Goal: Complete application form: Complete application form

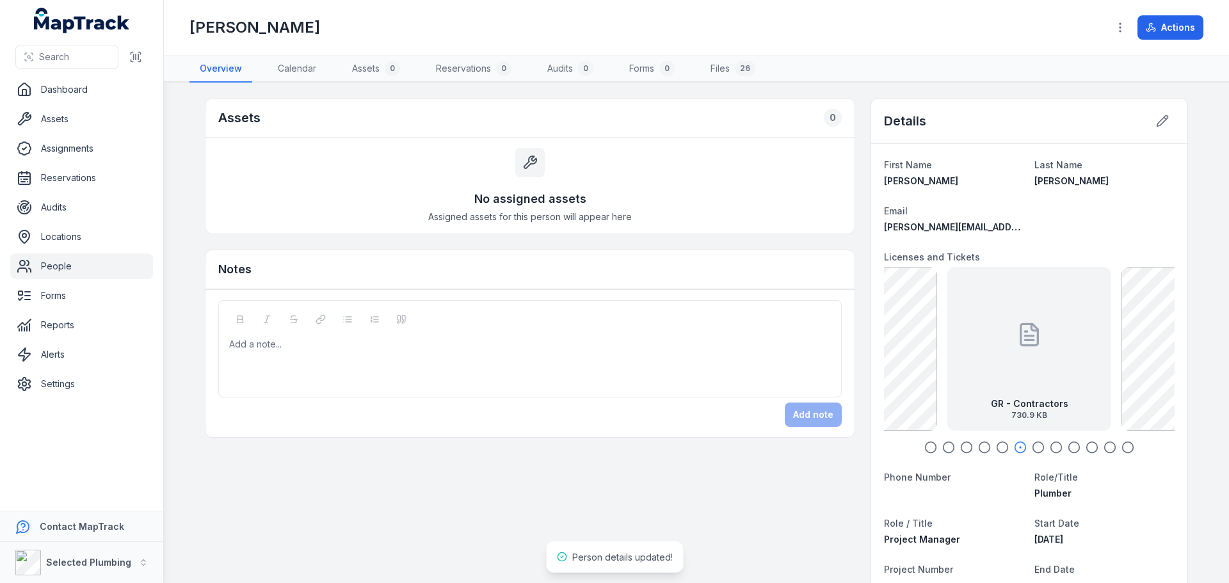
click at [1049, 346] on div "GR - Contractors 730.9 KB" at bounding box center [1029, 349] width 164 height 164
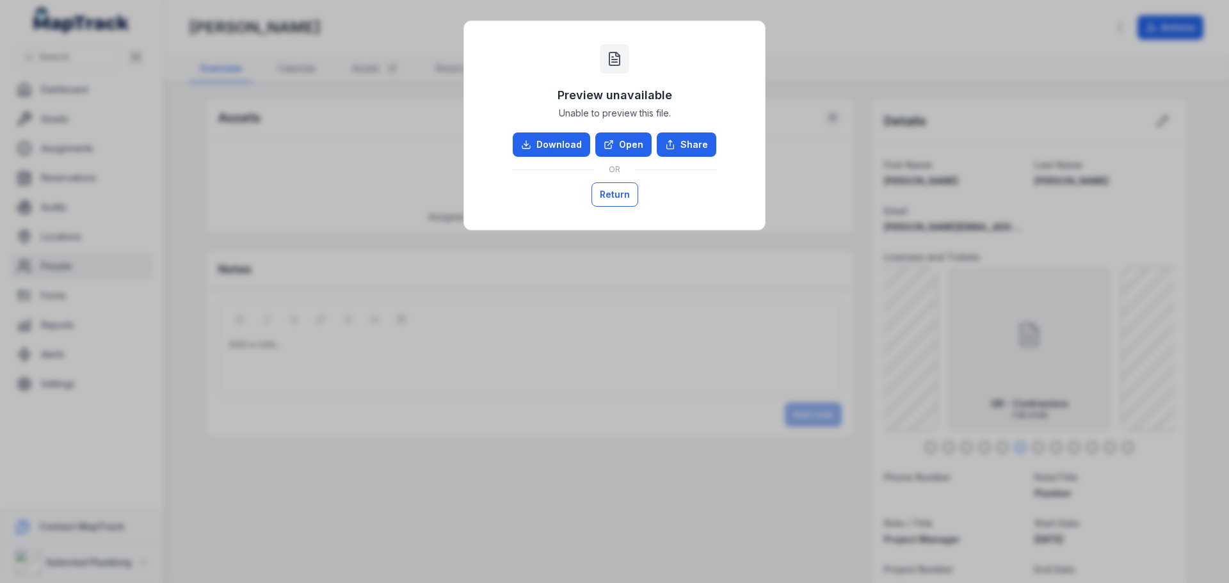
click at [613, 184] on button "Return" at bounding box center [614, 194] width 47 height 24
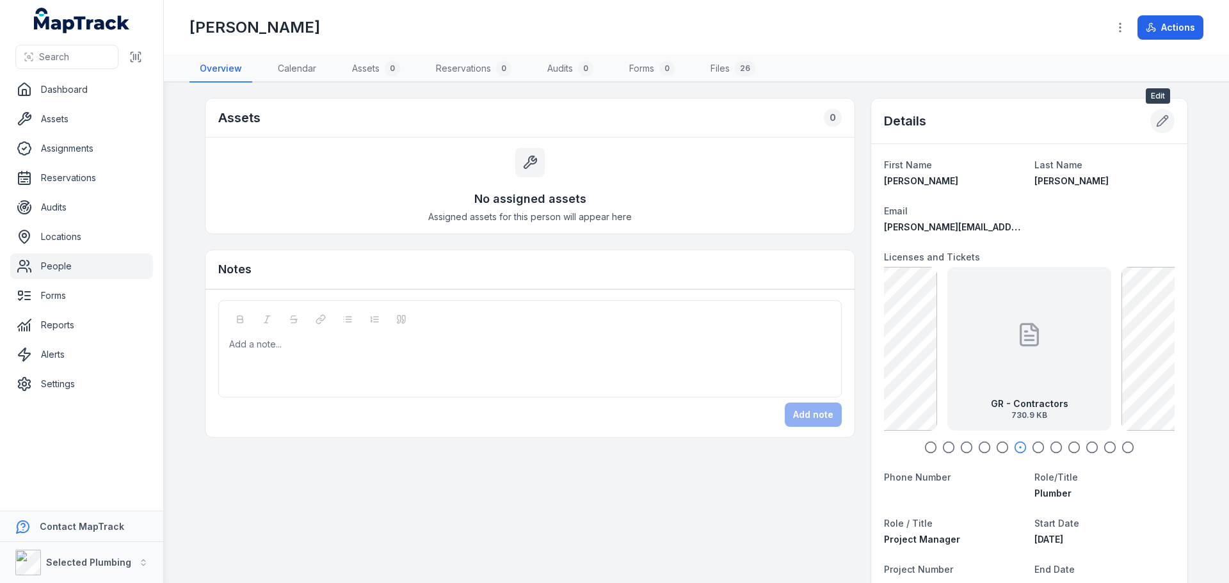
click at [1150, 124] on button at bounding box center [1162, 121] width 24 height 24
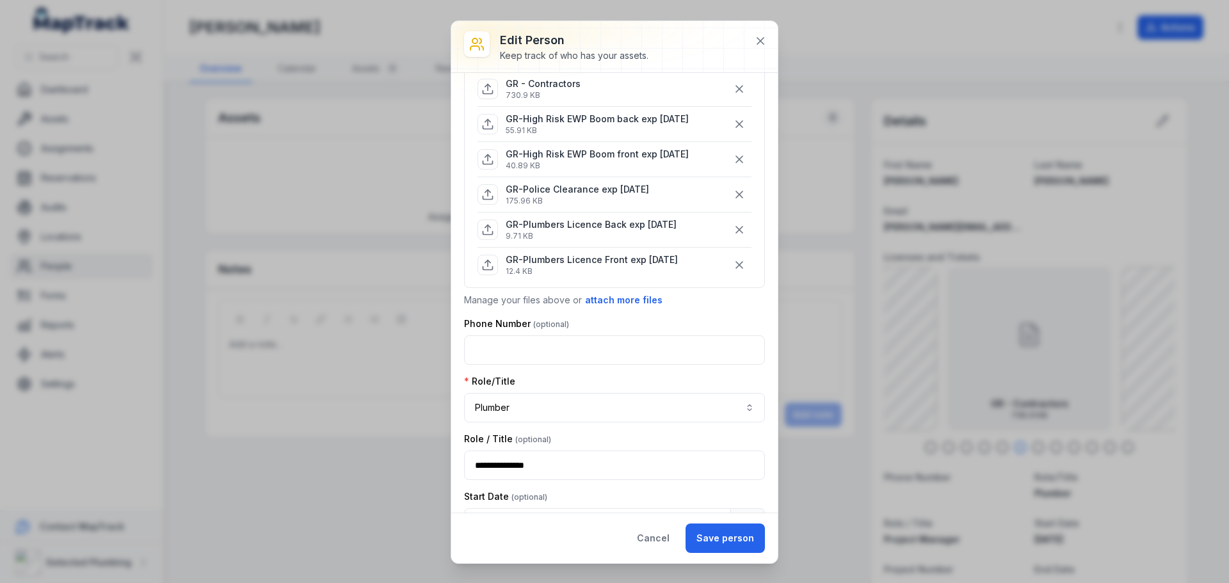
scroll to position [320, 0]
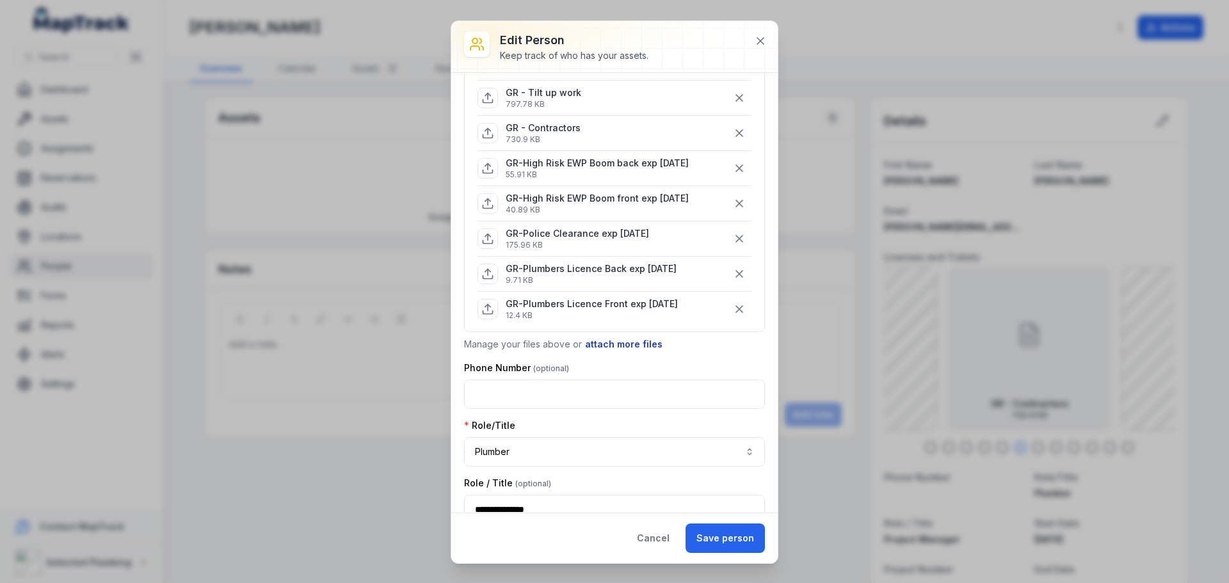
click at [615, 342] on button "attach more files" at bounding box center [623, 344] width 79 height 14
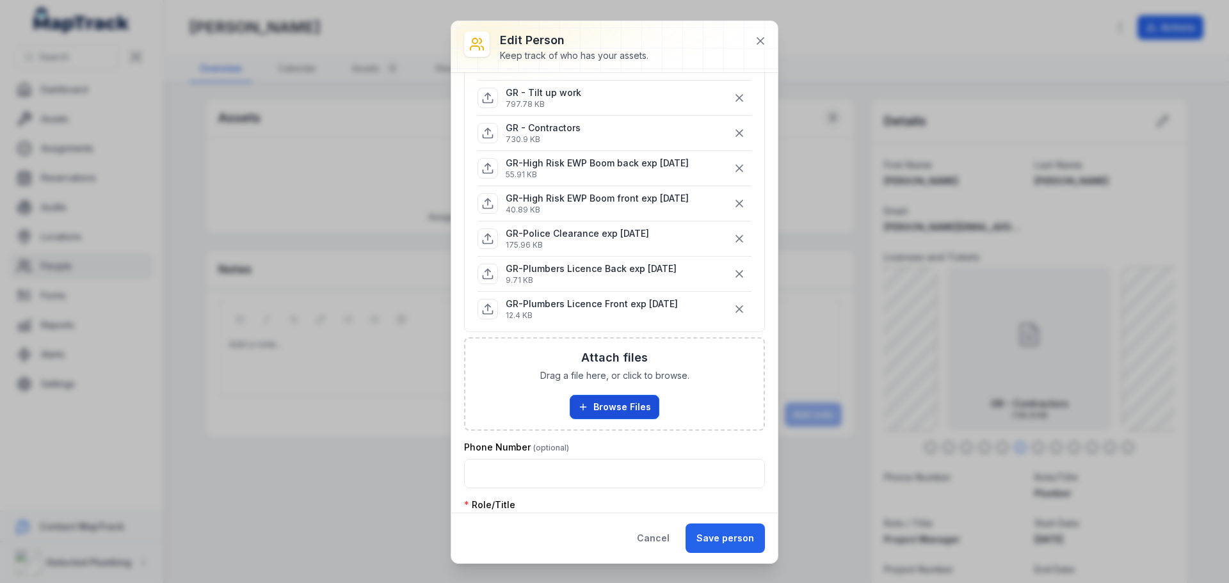
click at [606, 403] on button "Browse Files" at bounding box center [615, 407] width 90 height 24
click at [600, 403] on button "Browse Files" at bounding box center [615, 407] width 90 height 24
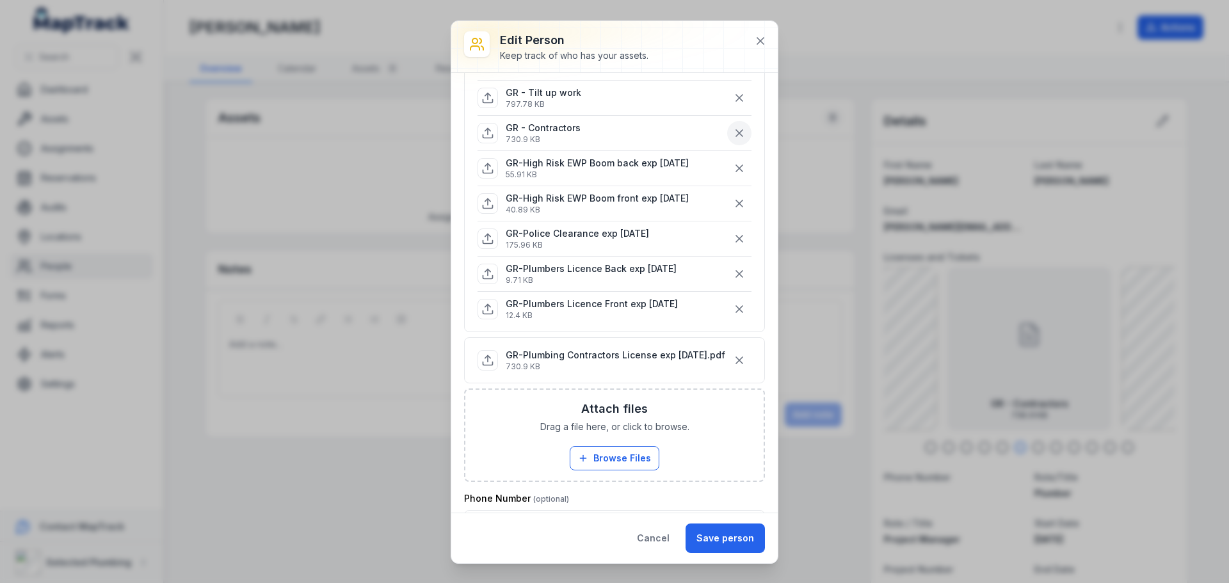
click at [736, 131] on icon "button" at bounding box center [739, 133] width 6 height 6
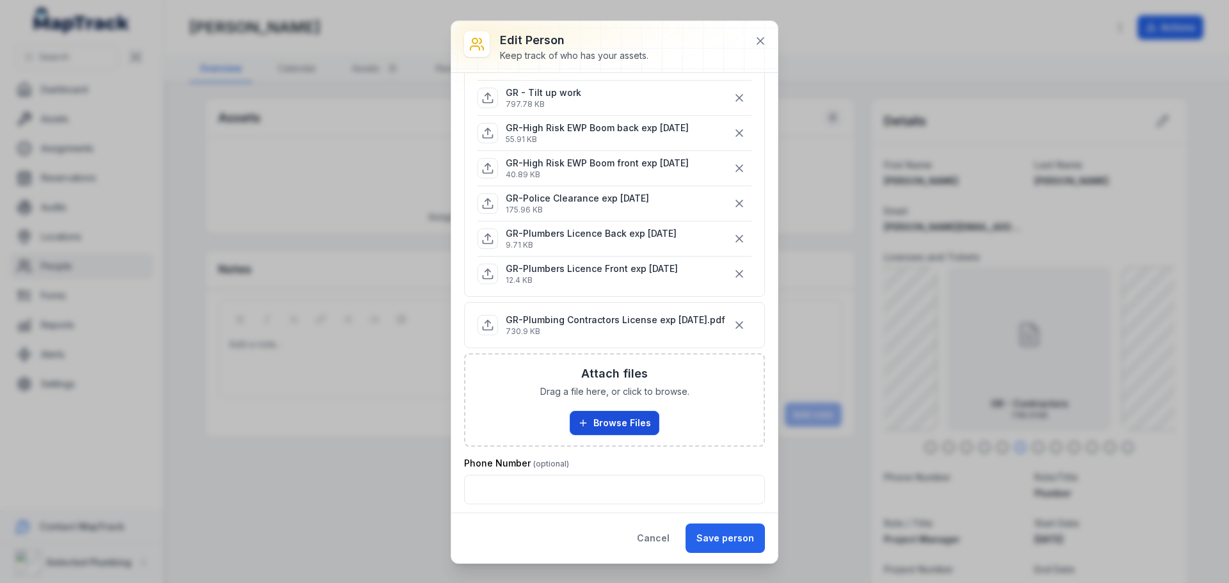
click at [613, 432] on button "Browse Files" at bounding box center [615, 423] width 90 height 24
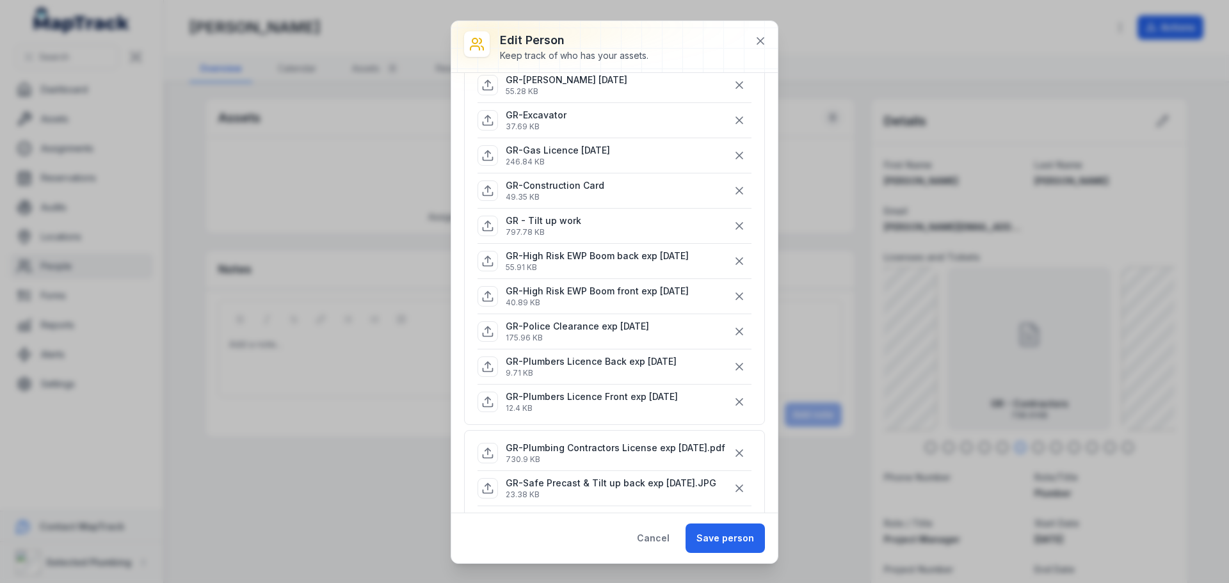
scroll to position [256, 0]
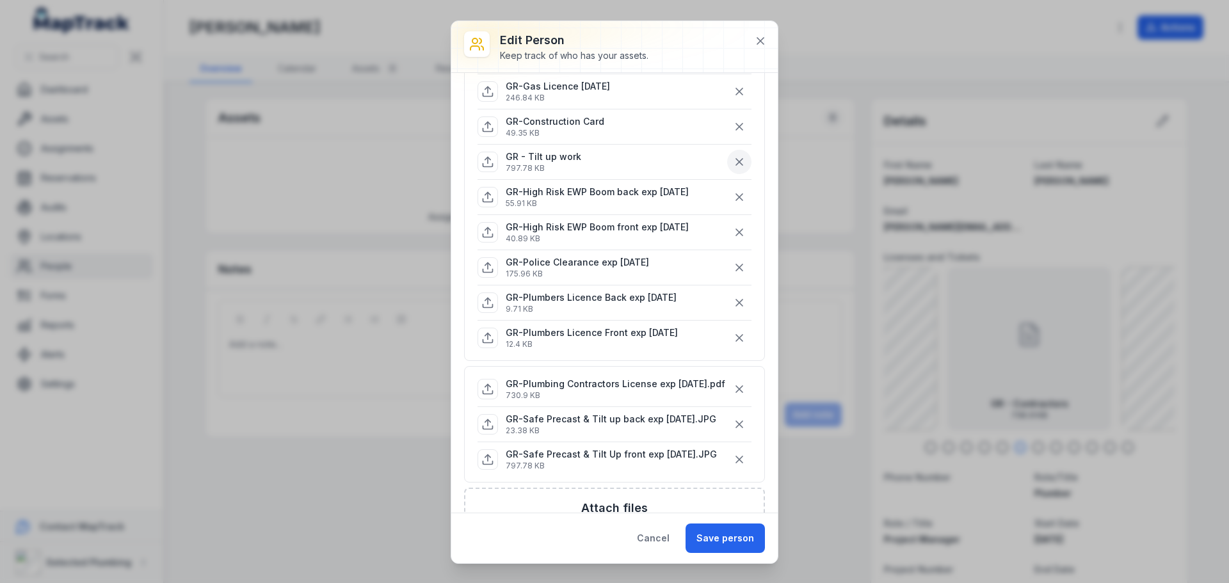
click at [733, 161] on icon "button" at bounding box center [739, 162] width 13 height 13
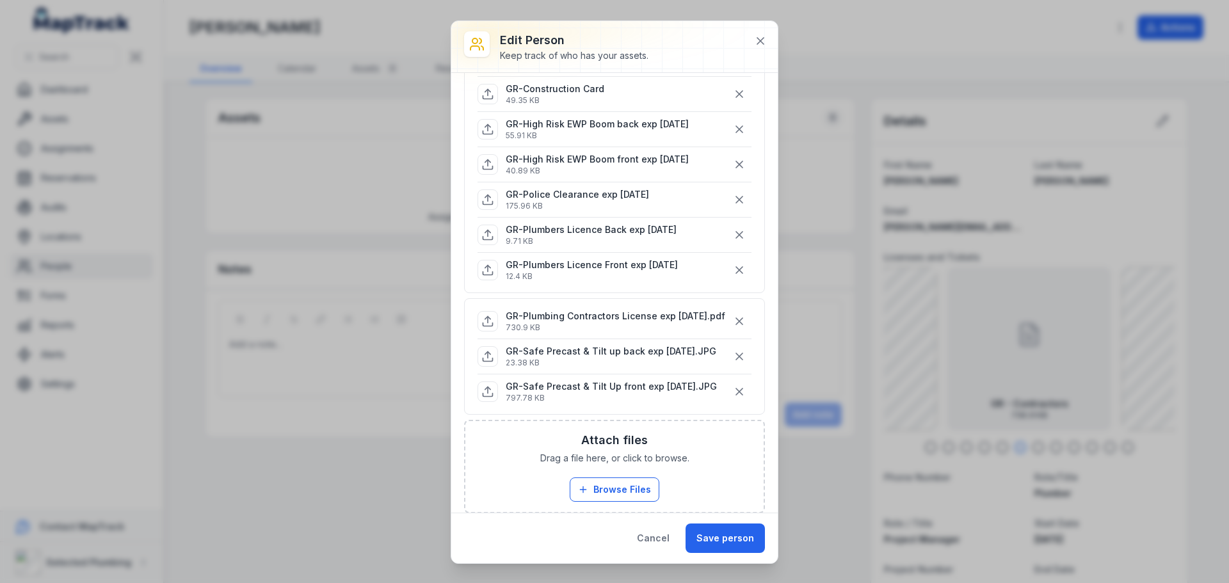
scroll to position [320, 0]
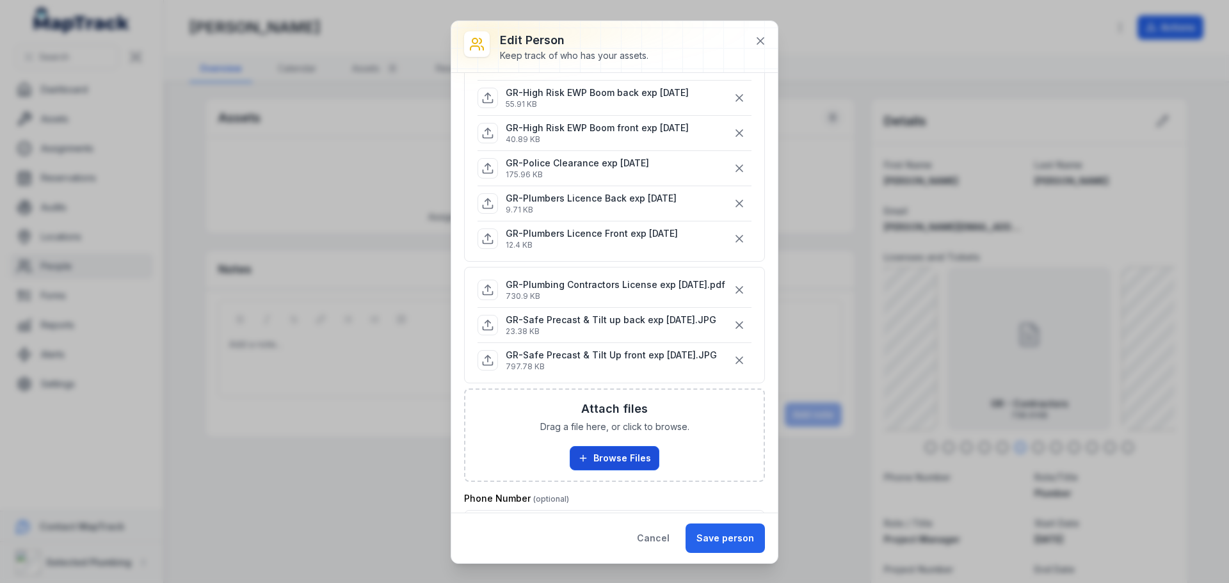
click at [627, 467] on button "Browse Files" at bounding box center [615, 458] width 90 height 24
click at [615, 470] on button "Browse Files" at bounding box center [615, 458] width 90 height 24
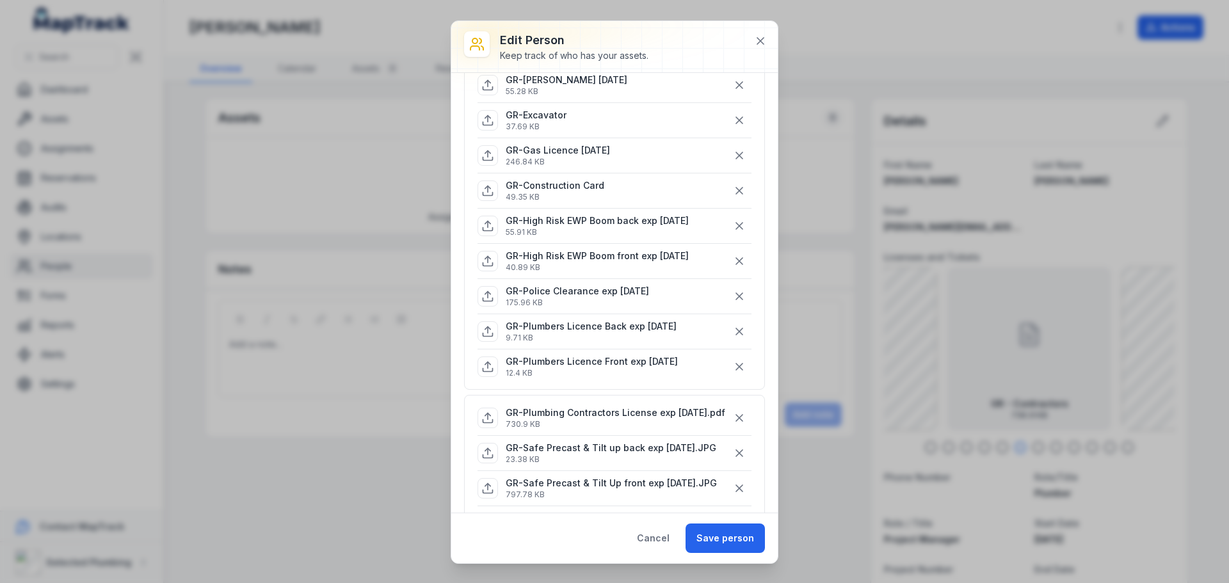
scroll to position [128, 0]
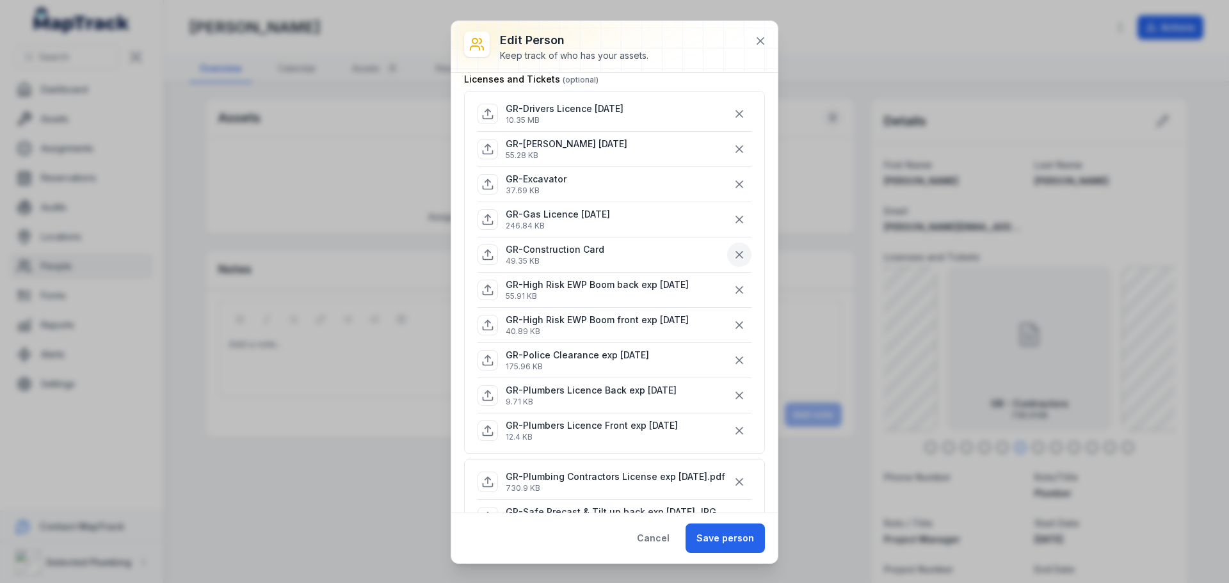
click at [733, 255] on icon "button" at bounding box center [739, 254] width 13 height 13
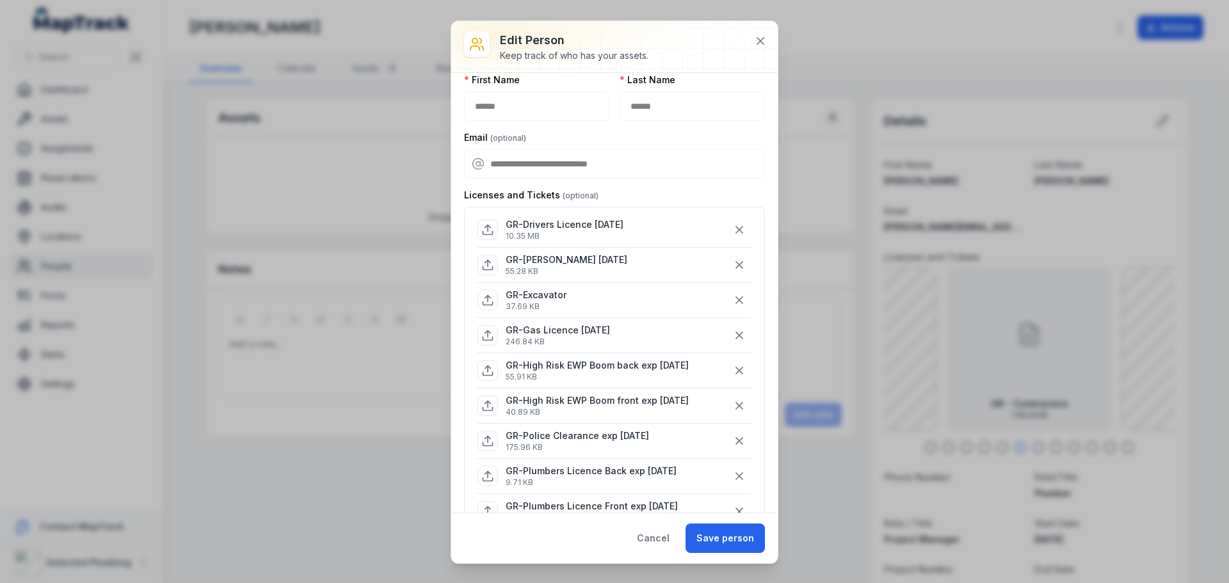
scroll to position [0, 0]
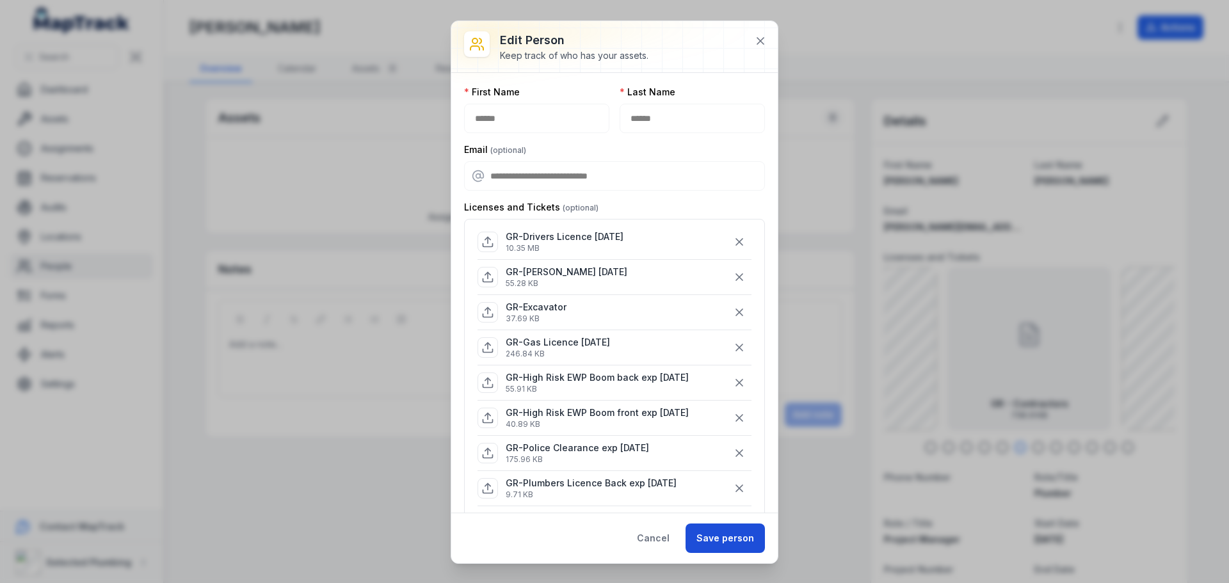
click at [713, 534] on button "Save person" at bounding box center [725, 538] width 79 height 29
